Goal: Information Seeking & Learning: Learn about a topic

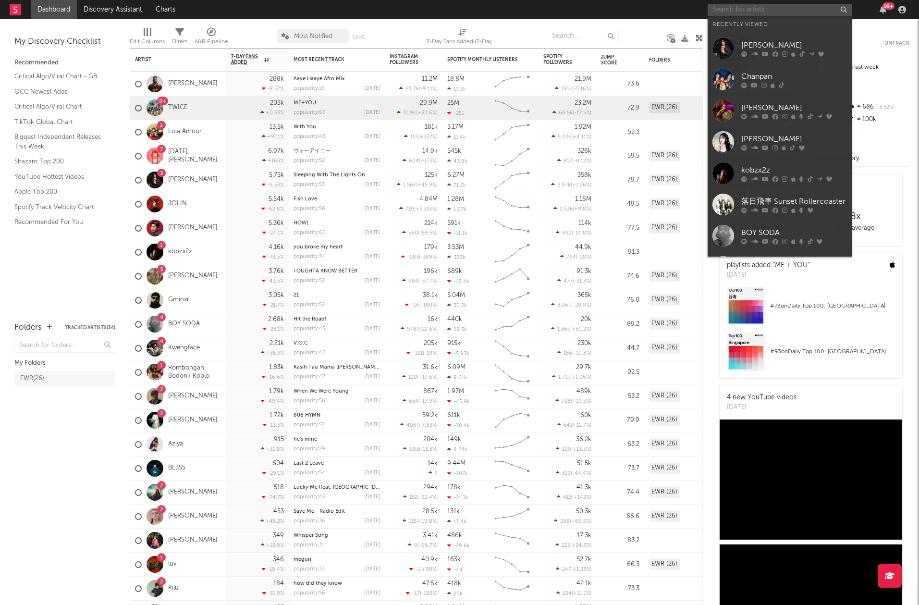
click at [732, 6] on input "text" at bounding box center [780, 10] width 144 height 12
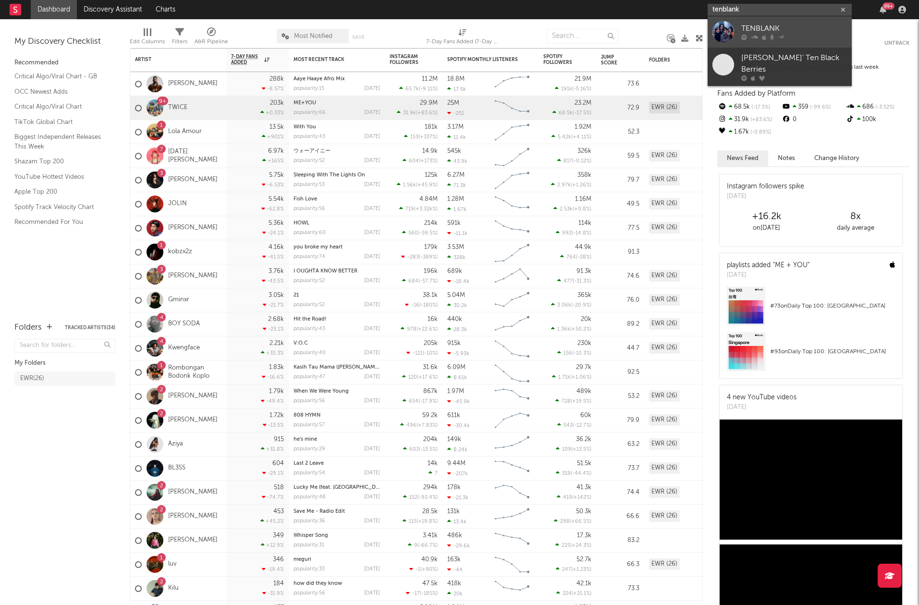
type input "tenblank"
click at [751, 35] on icon at bounding box center [754, 38] width 7 height 6
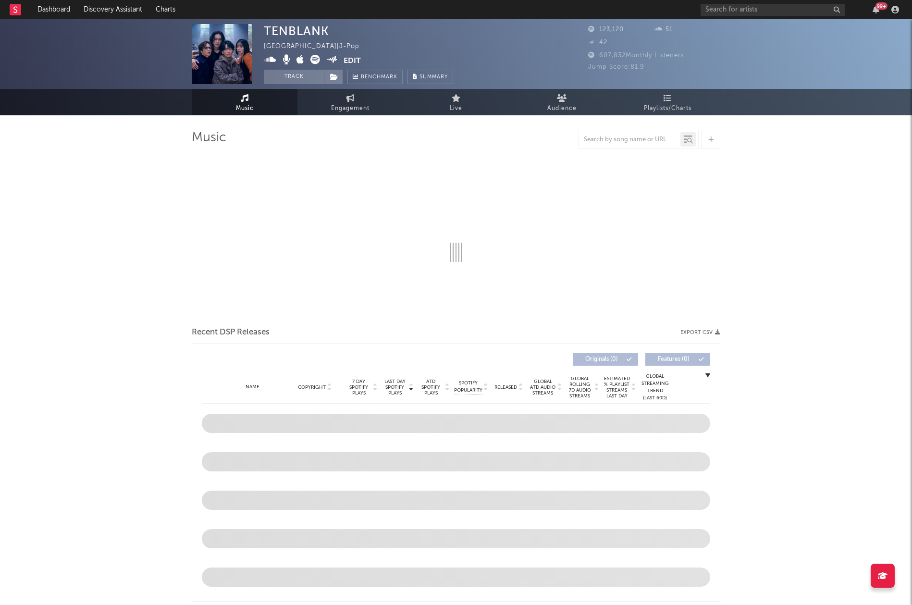
select select "1w"
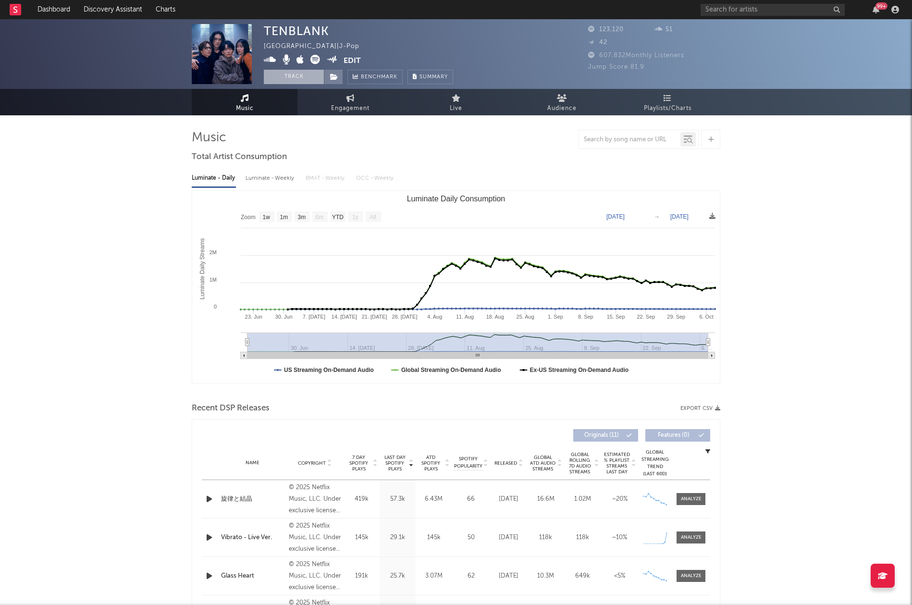
click at [304, 77] on button "Track" at bounding box center [294, 77] width 60 height 14
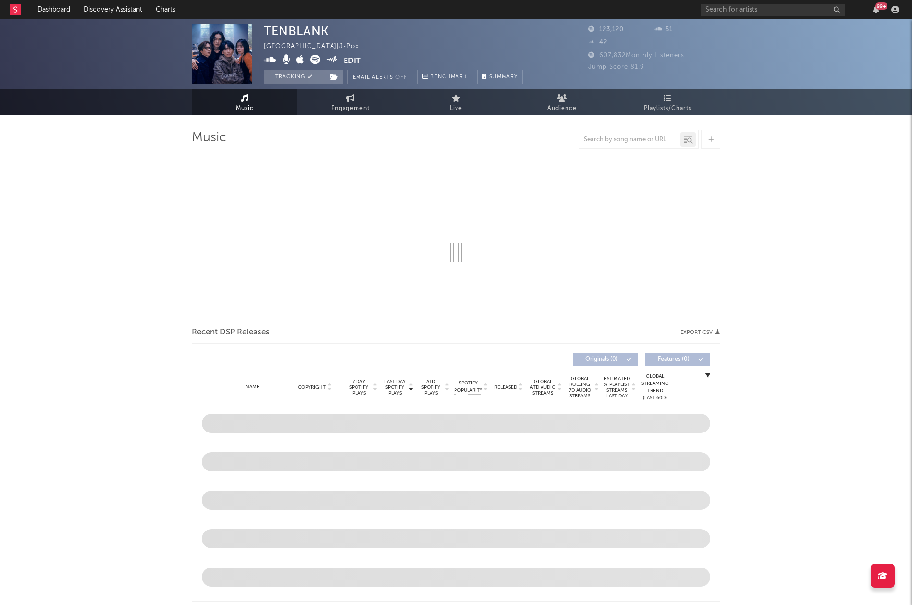
select select "1w"
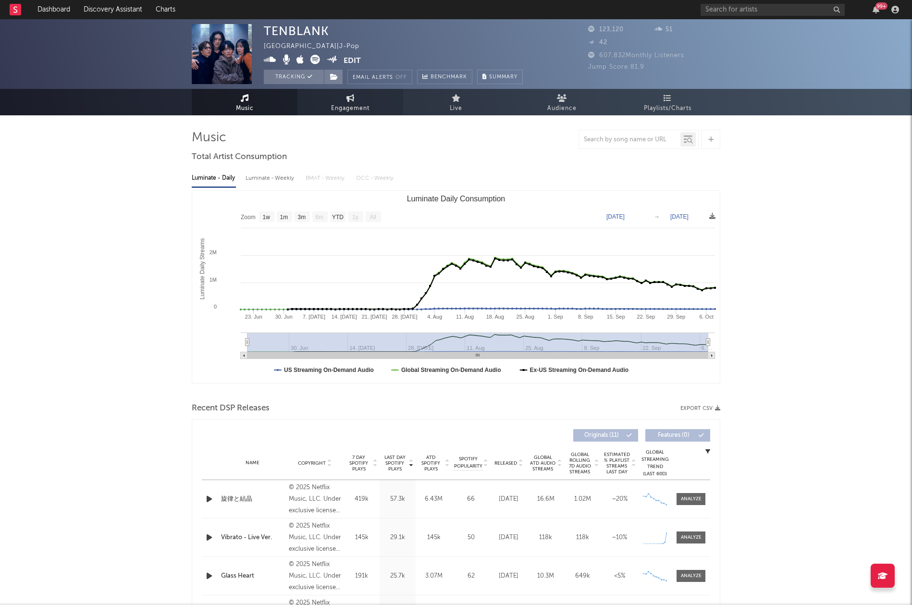
click at [350, 109] on span "Engagement" at bounding box center [350, 109] width 38 height 12
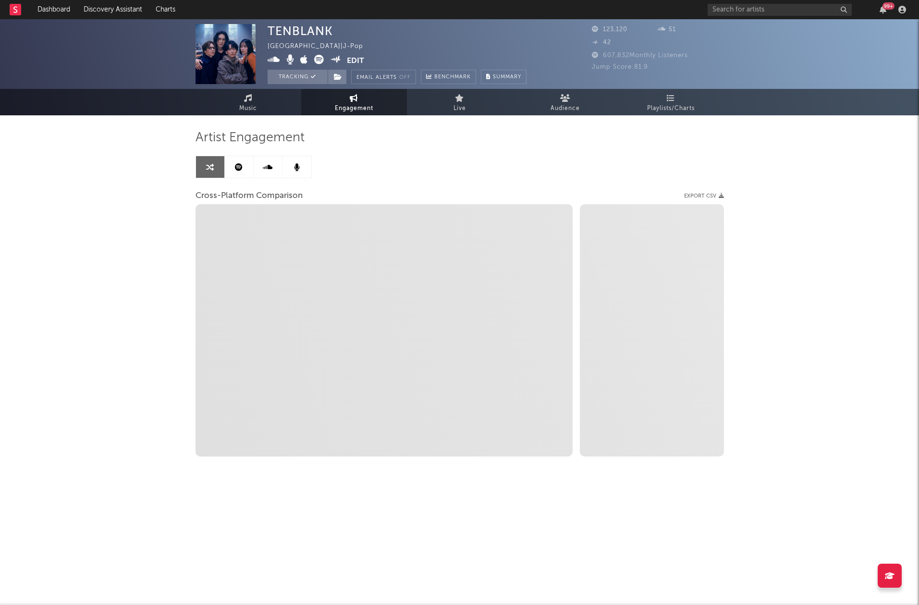
select select "1w"
select select "1m"
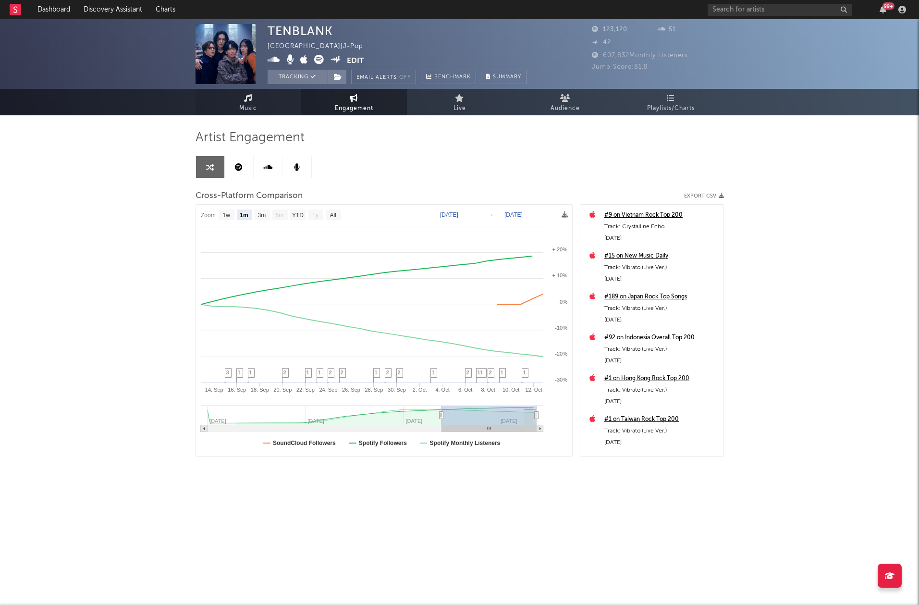
click at [253, 109] on span "Music" at bounding box center [248, 109] width 18 height 12
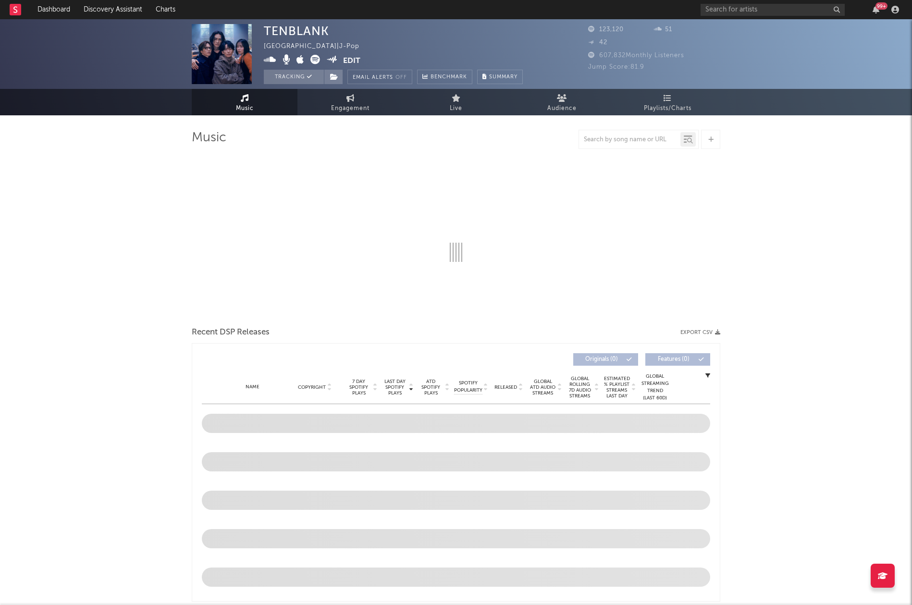
select select "1w"
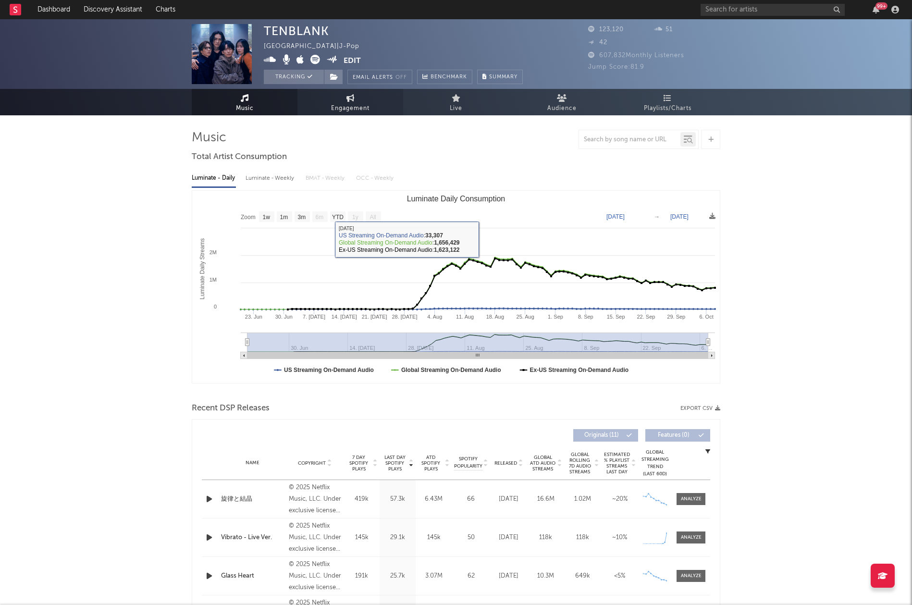
click at [329, 108] on link "Engagement" at bounding box center [350, 102] width 106 height 26
select select "1w"
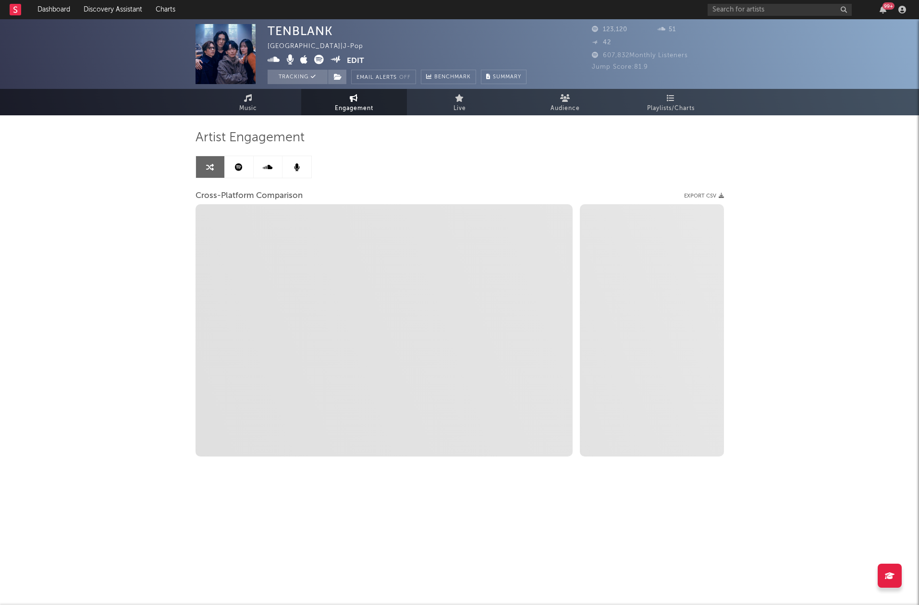
select select "1m"
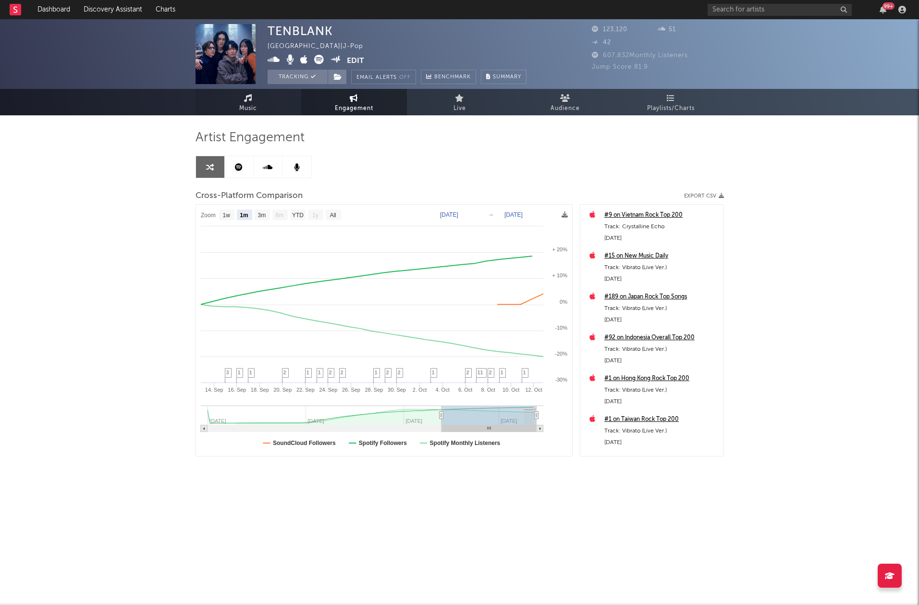
click at [254, 100] on link "Music" at bounding box center [249, 102] width 106 height 26
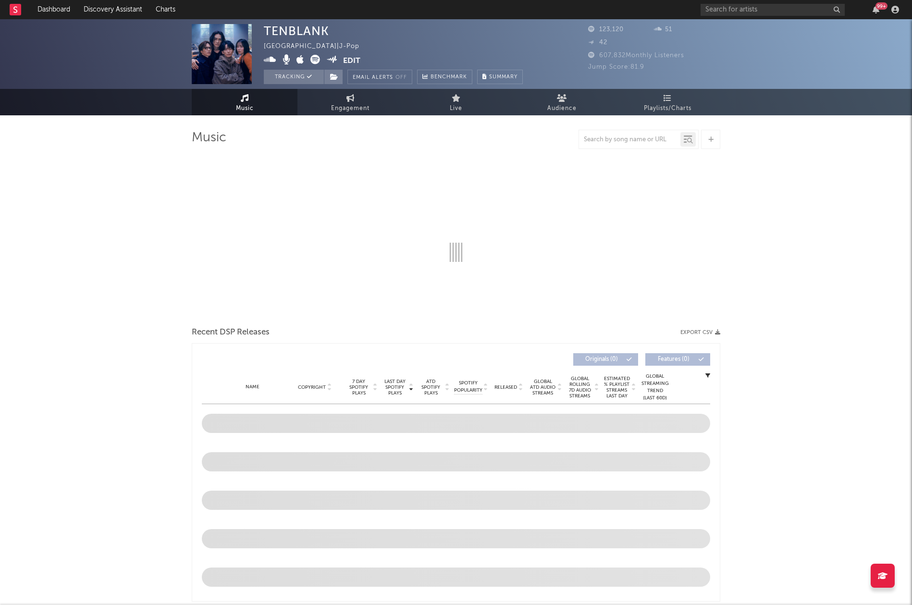
select select "1w"
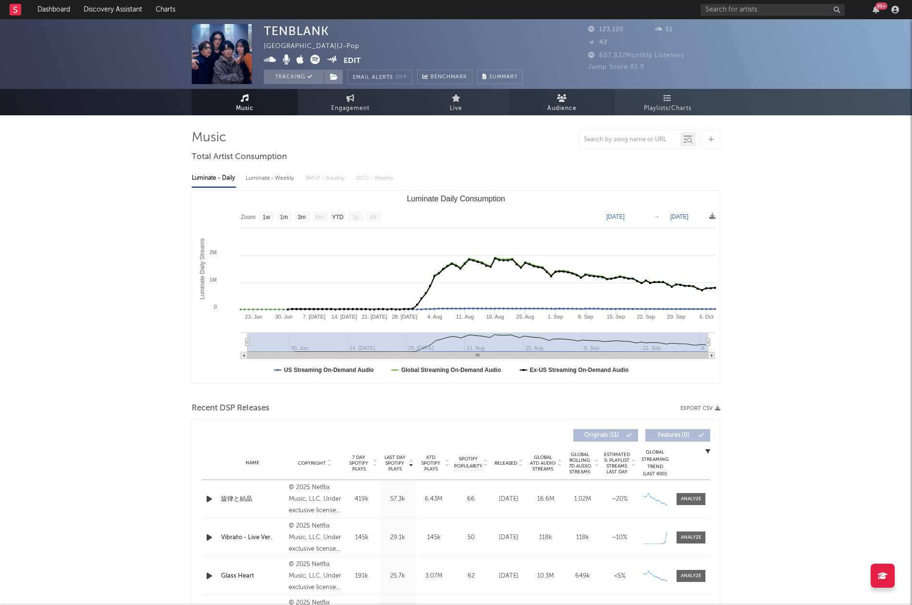
click at [578, 99] on link "Audience" at bounding box center [562, 102] width 106 height 26
